Goal: Transaction & Acquisition: Purchase product/service

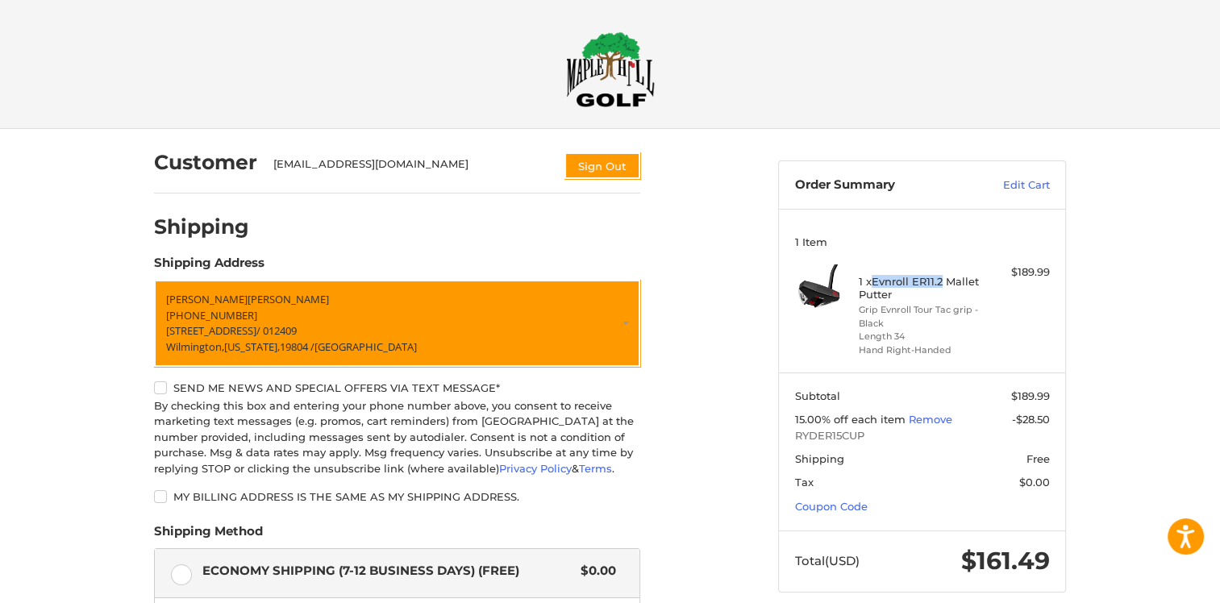
drag, startPoint x: 875, startPoint y: 281, endPoint x: 941, endPoint y: 283, distance: 66.1
click at [941, 283] on h4 "1 x Evnroll ER11.2 Mallet Putter" at bounding box center [919, 288] width 123 height 27
copy h4 "Evnroll ER11.2"
click at [609, 78] on img at bounding box center [610, 69] width 89 height 76
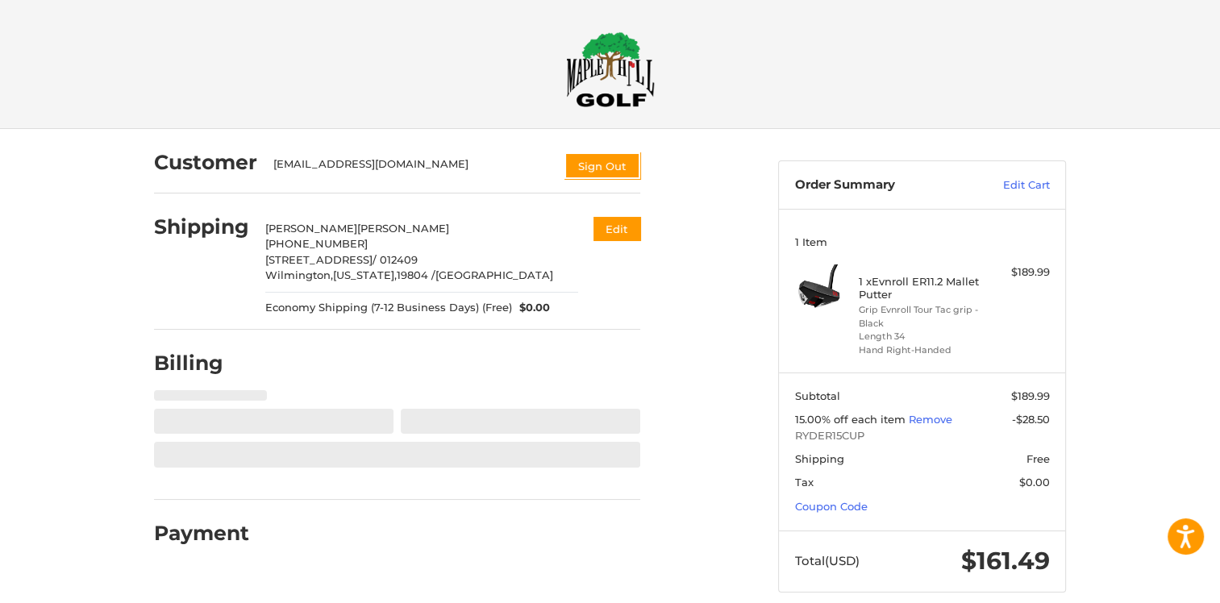
select select "**"
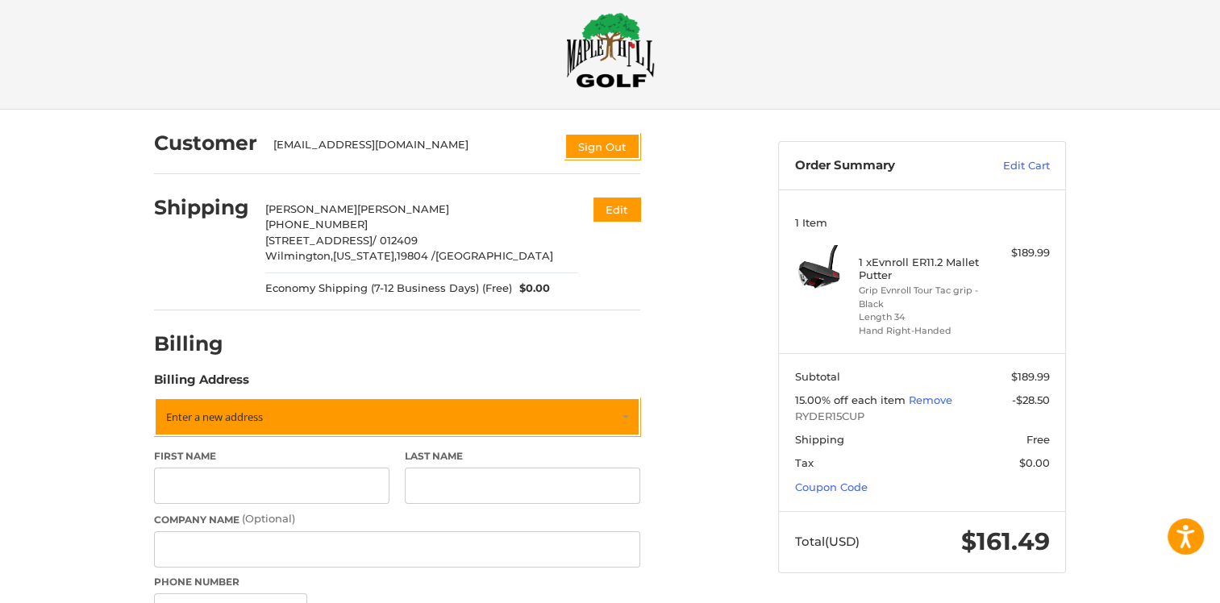
scroll to position [19, 0]
click at [604, 214] on button "Edit" at bounding box center [615, 210] width 50 height 27
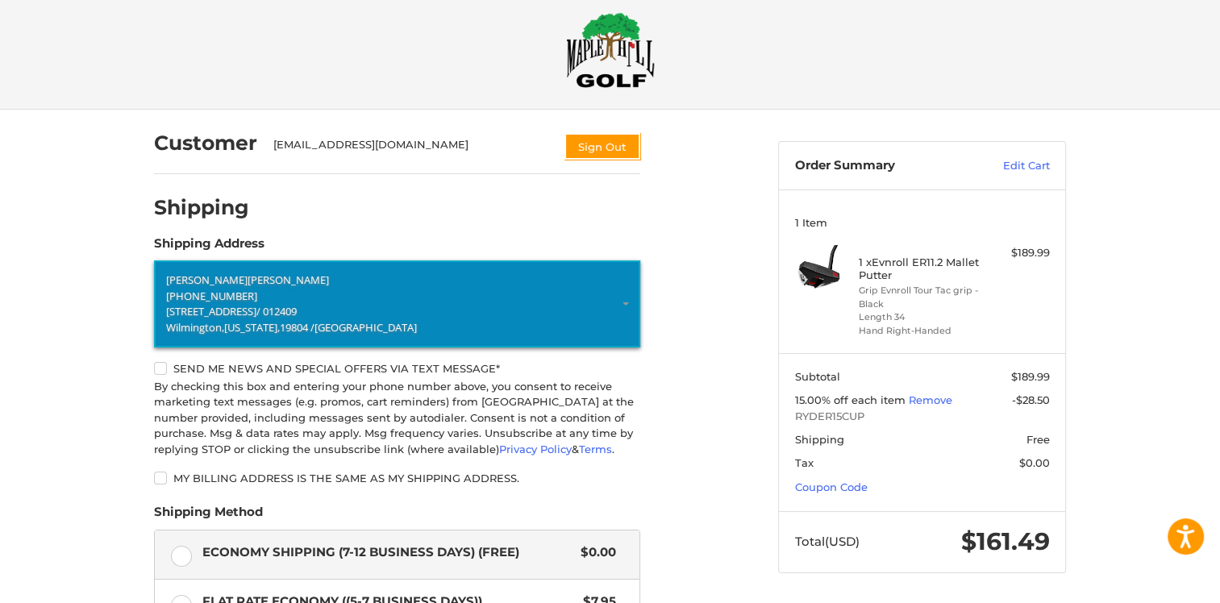
click at [256, 320] on p "[GEOGRAPHIC_DATA], [US_STATE], 19804 / [GEOGRAPHIC_DATA]" at bounding box center [397, 328] width 462 height 16
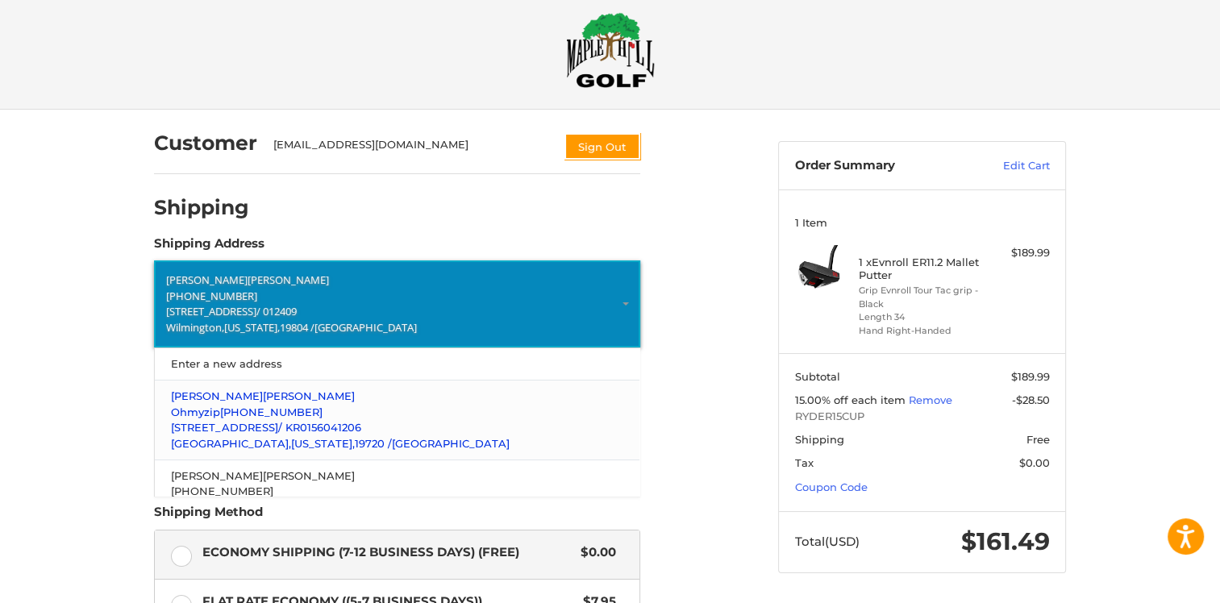
click at [231, 431] on span "[STREET_ADDRESS]" at bounding box center [224, 427] width 107 height 13
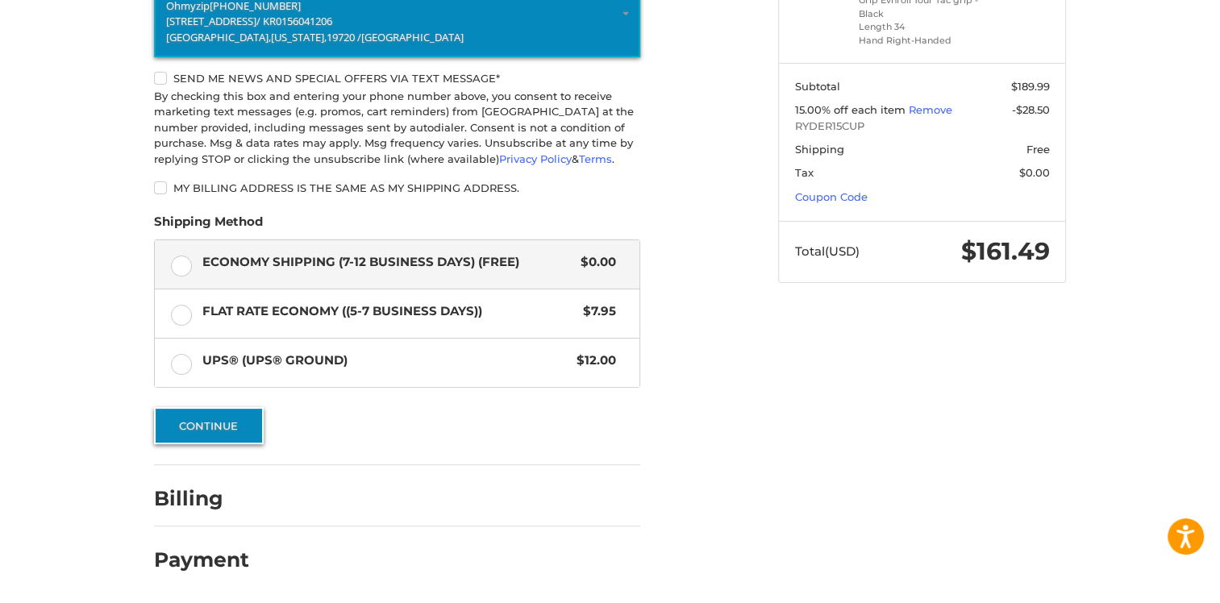
scroll to position [311, 0]
click at [235, 430] on button "Continue" at bounding box center [209, 425] width 110 height 37
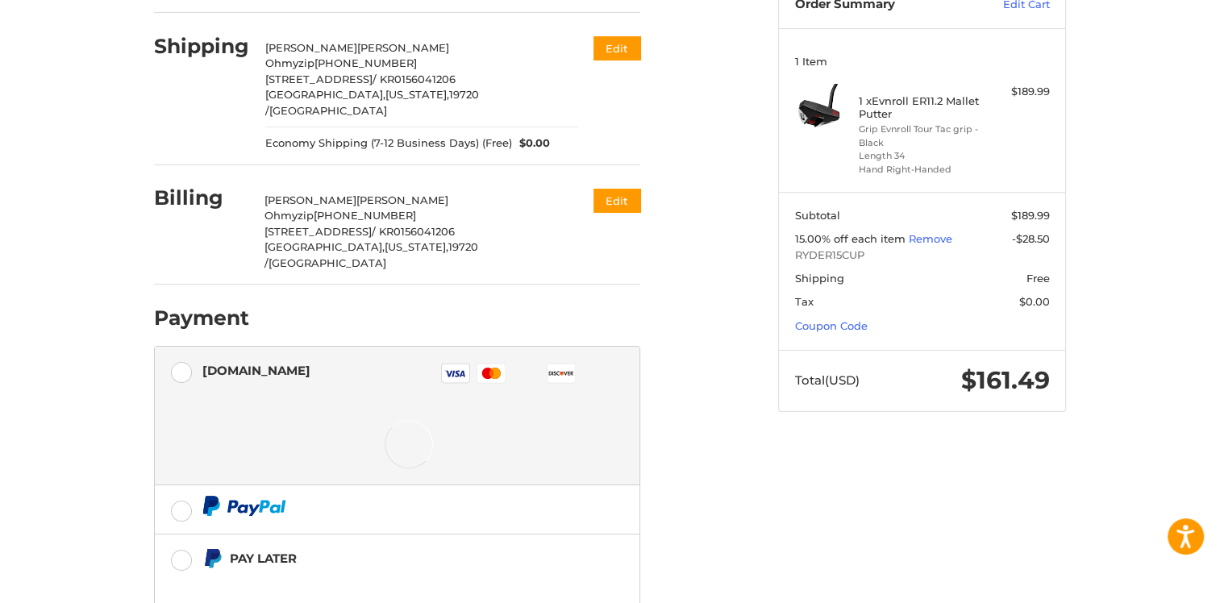
scroll to position [306, 0]
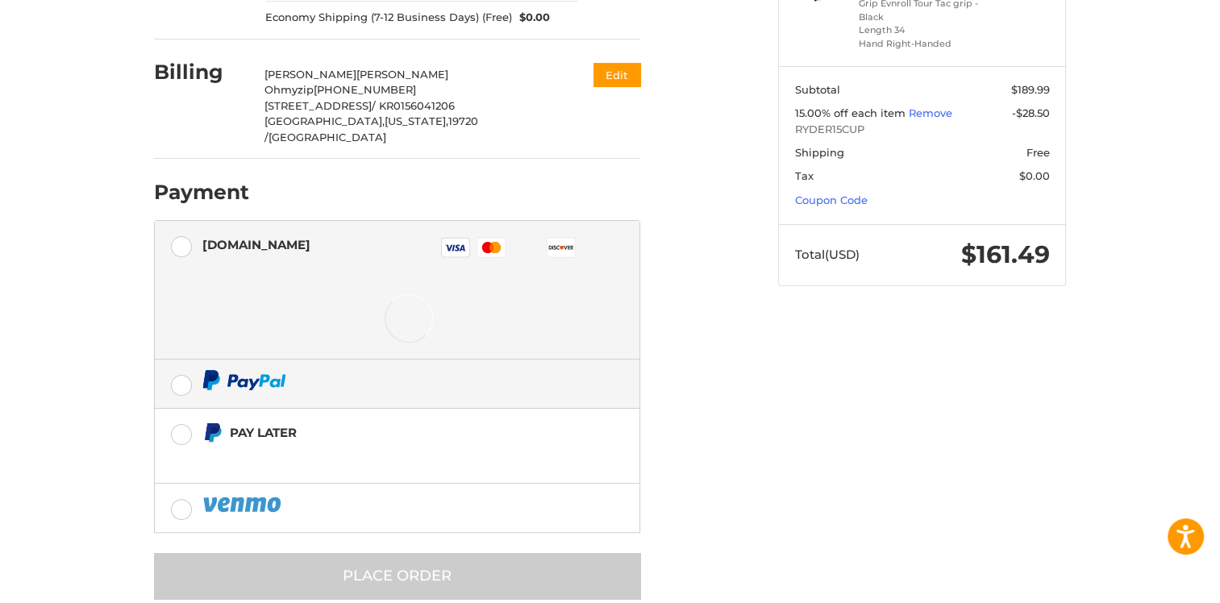
click at [175, 359] on label at bounding box center [397, 383] width 484 height 48
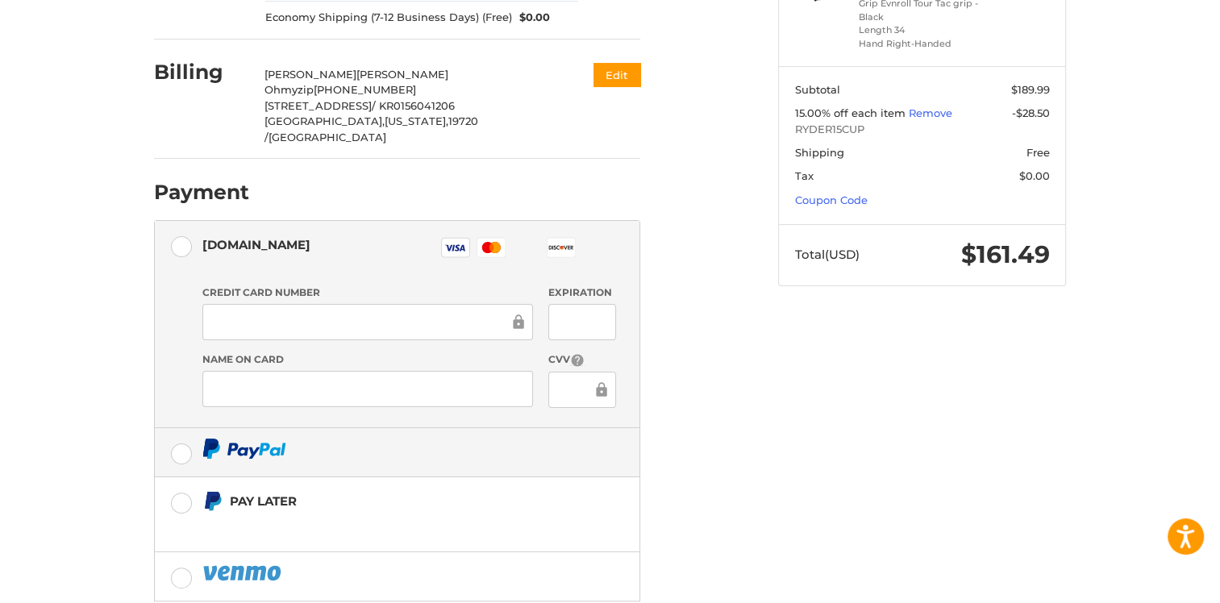
click at [175, 428] on label at bounding box center [397, 452] width 484 height 48
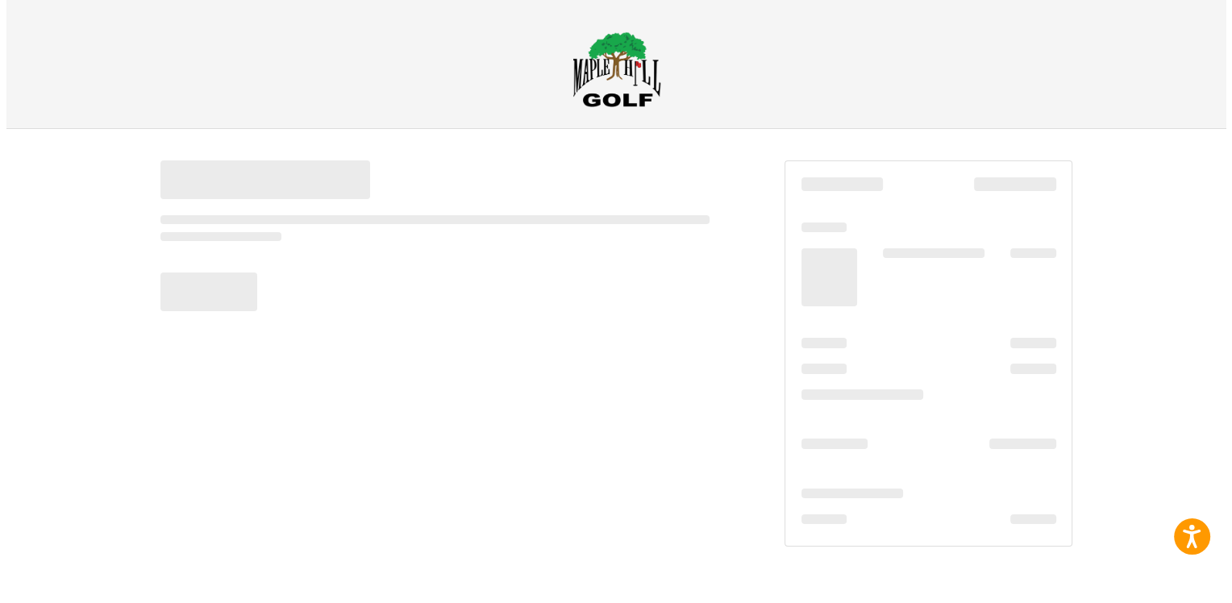
scroll to position [0, 0]
